Goal: Information Seeking & Learning: Learn about a topic

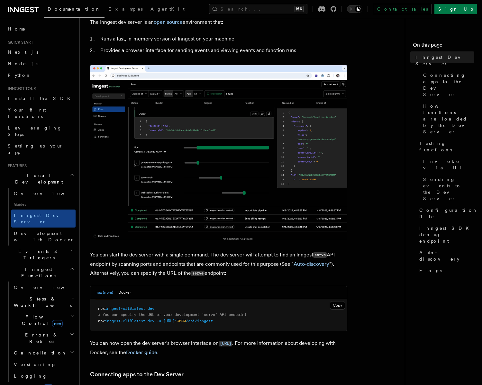
scroll to position [151, 0]
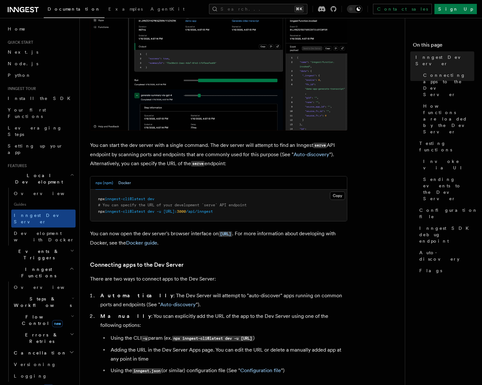
click at [127, 185] on button "Docker" at bounding box center [124, 182] width 13 height 13
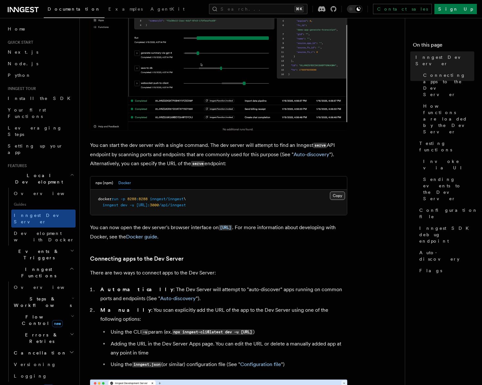
click at [340, 196] on button "Copy Copied" at bounding box center [337, 196] width 15 height 8
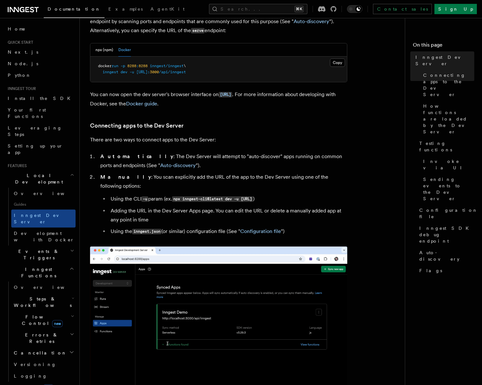
scroll to position [292, 0]
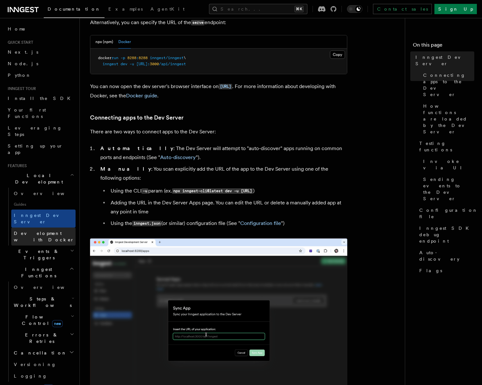
click at [29, 231] on span "Development with Docker" at bounding box center [44, 237] width 60 height 12
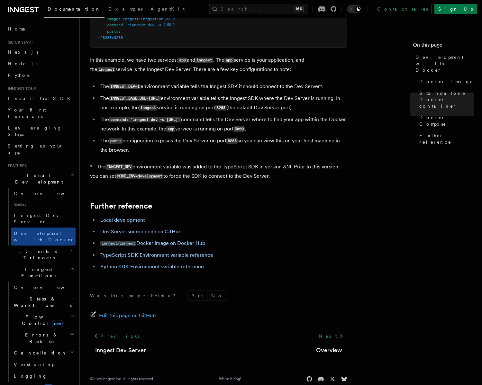
scroll to position [559, 0]
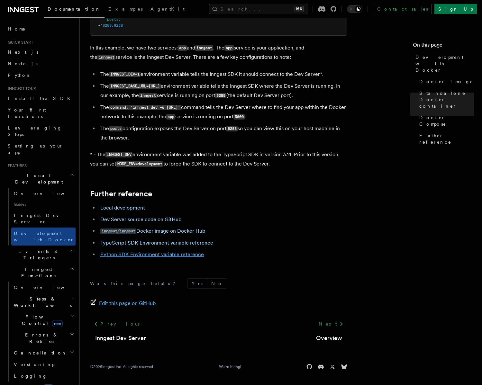
click at [193, 254] on link "Python SDK Environment variable reference" at bounding box center [151, 254] width 103 height 6
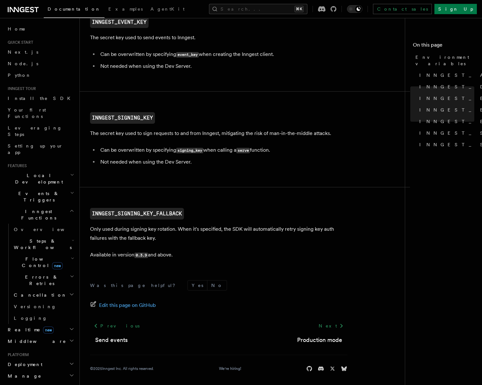
scroll to position [597, 0]
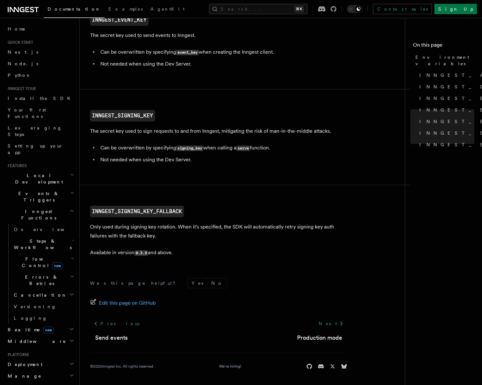
click at [36, 190] on span "Events & Triggers" at bounding box center [37, 196] width 65 height 13
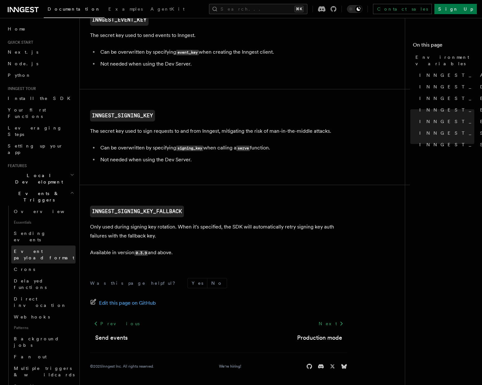
click at [43, 248] on span "Event payload format" at bounding box center [45, 254] width 62 height 13
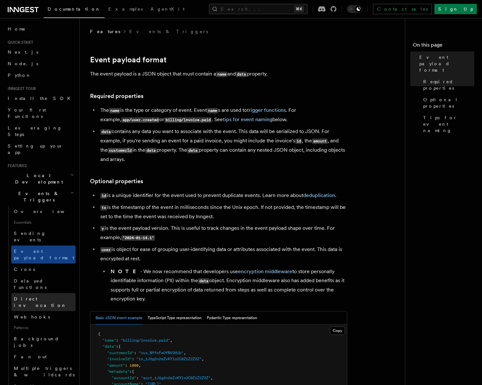
click at [50, 293] on link "Direct invocation" at bounding box center [43, 302] width 64 height 18
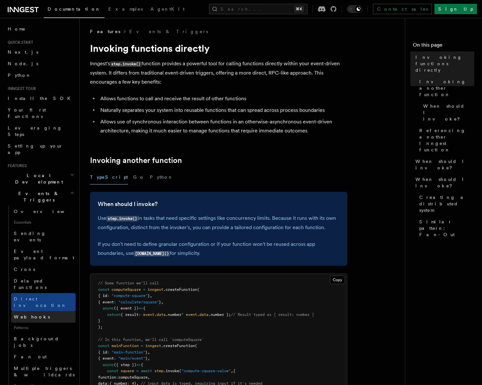
click at [43, 311] on link "Webhooks" at bounding box center [43, 317] width 64 height 12
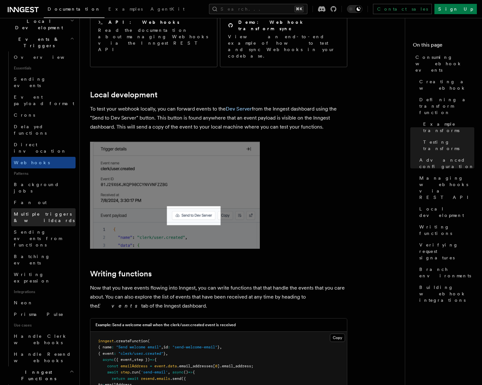
scroll to position [167, 0]
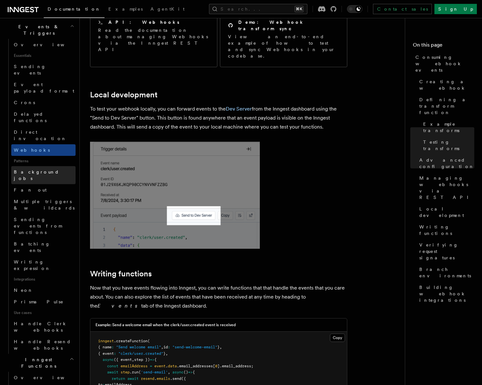
click at [34, 169] on span "Background jobs" at bounding box center [36, 175] width 45 height 12
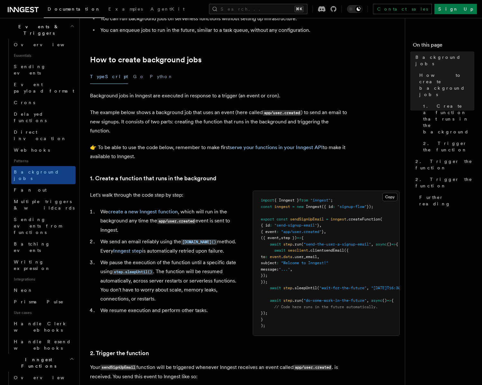
scroll to position [90, 0]
